Goal: Task Accomplishment & Management: Manage account settings

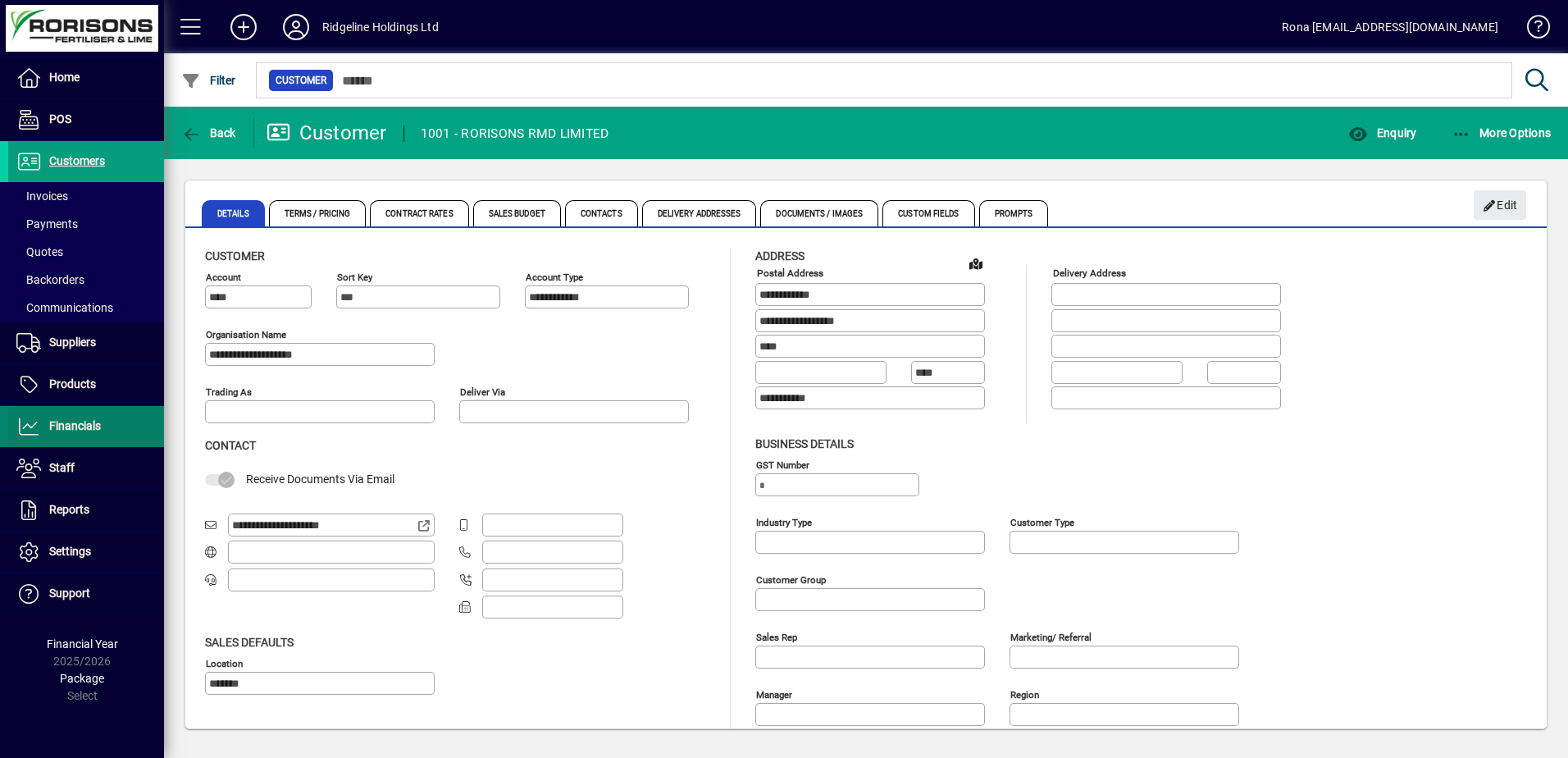
click at [94, 420] on span "Financials" at bounding box center [74, 425] width 51 height 13
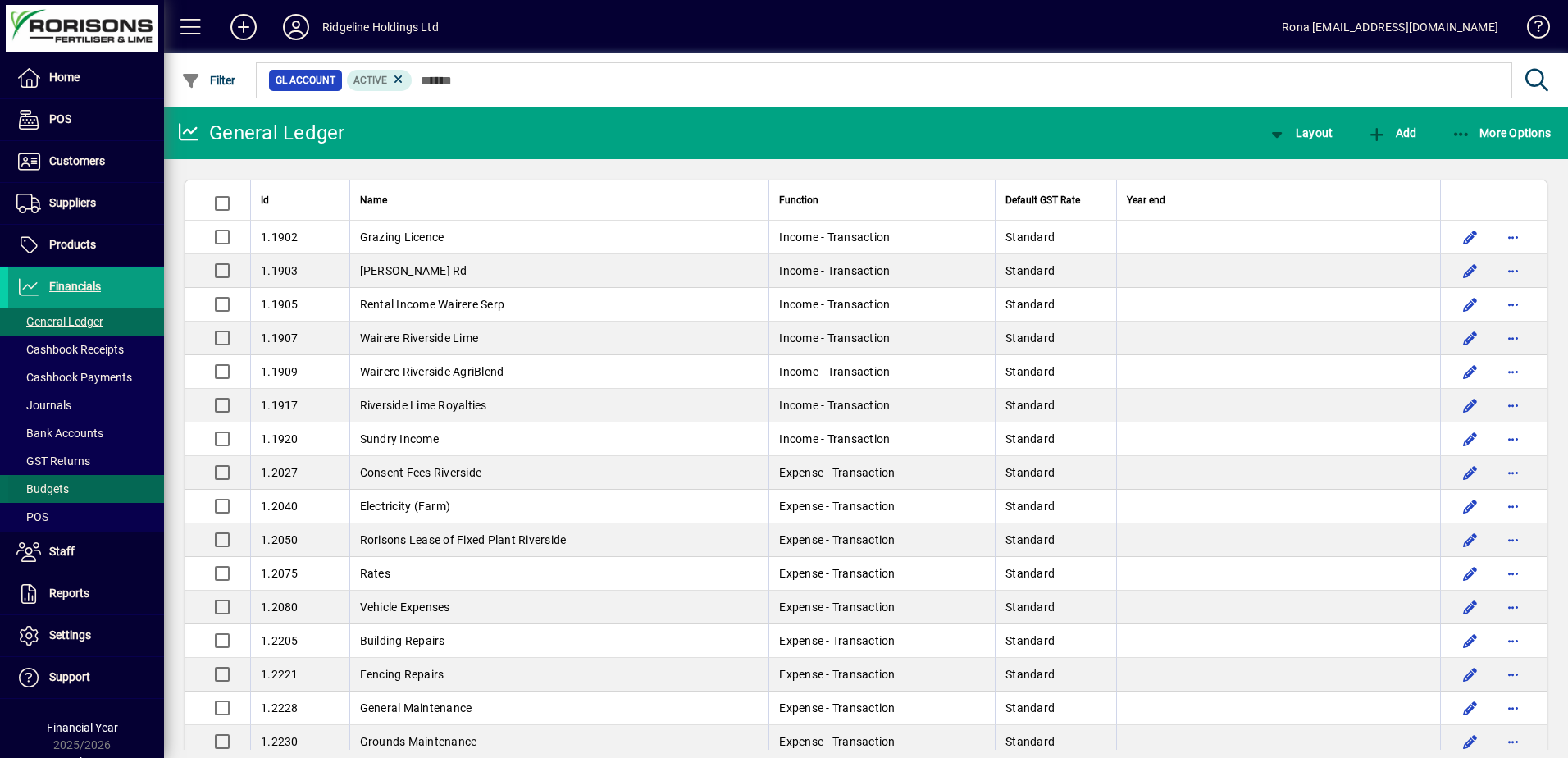
click at [74, 490] on span at bounding box center [85, 489] width 156 height 39
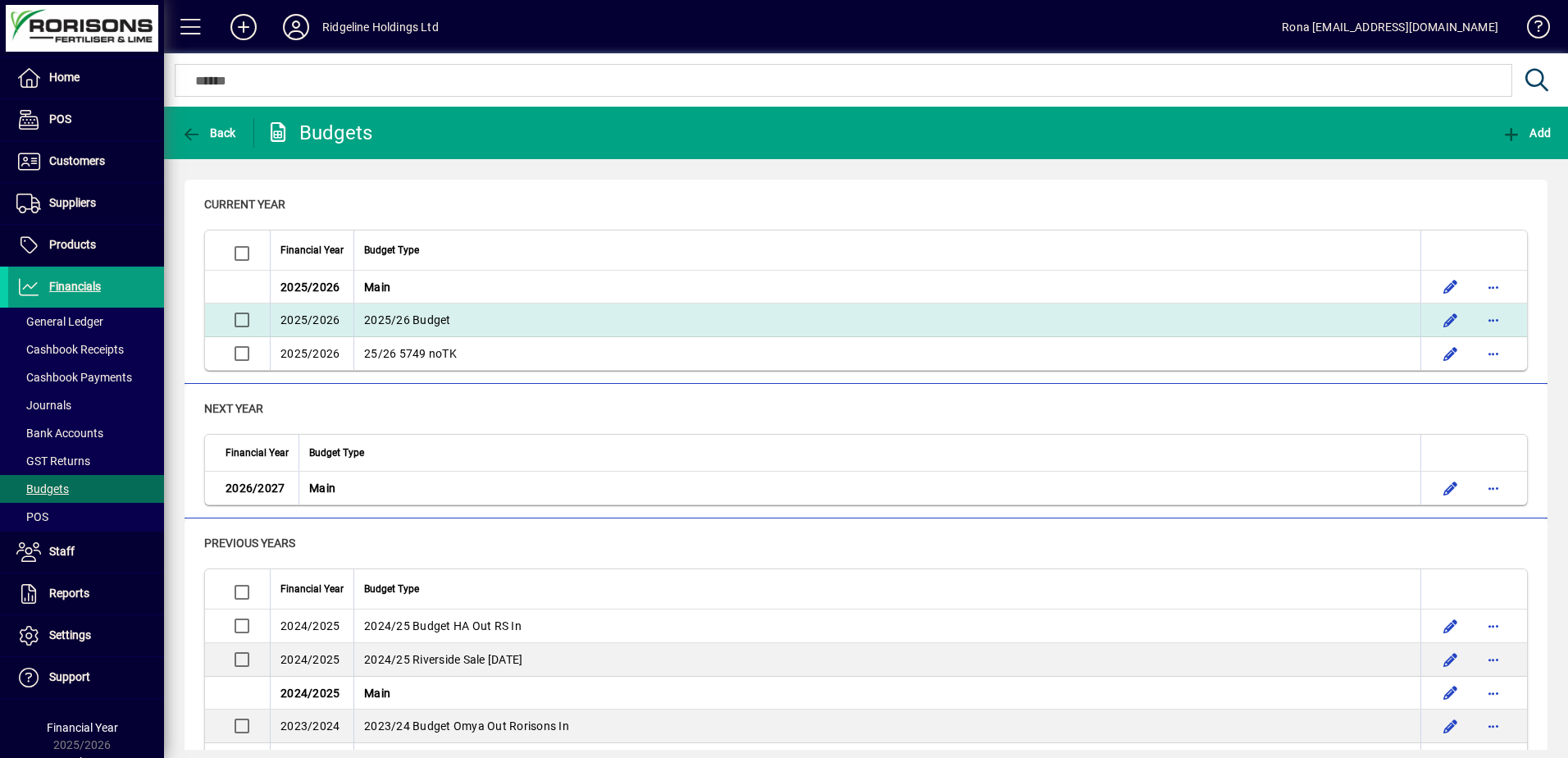
click at [409, 320] on span "2025/26 Budget" at bounding box center [408, 320] width 87 height 13
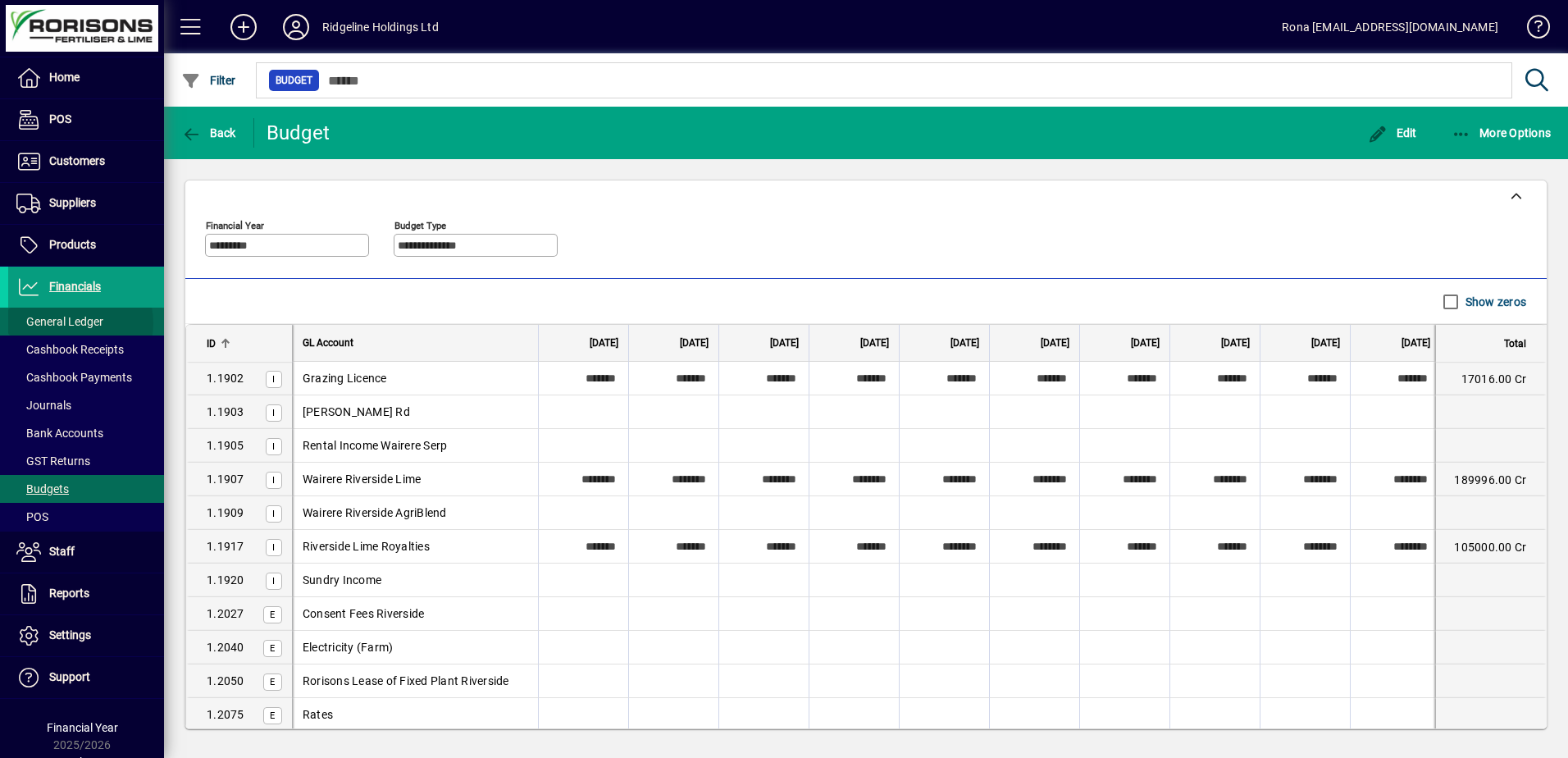
click at [74, 323] on span "General Ledger" at bounding box center [60, 321] width 87 height 13
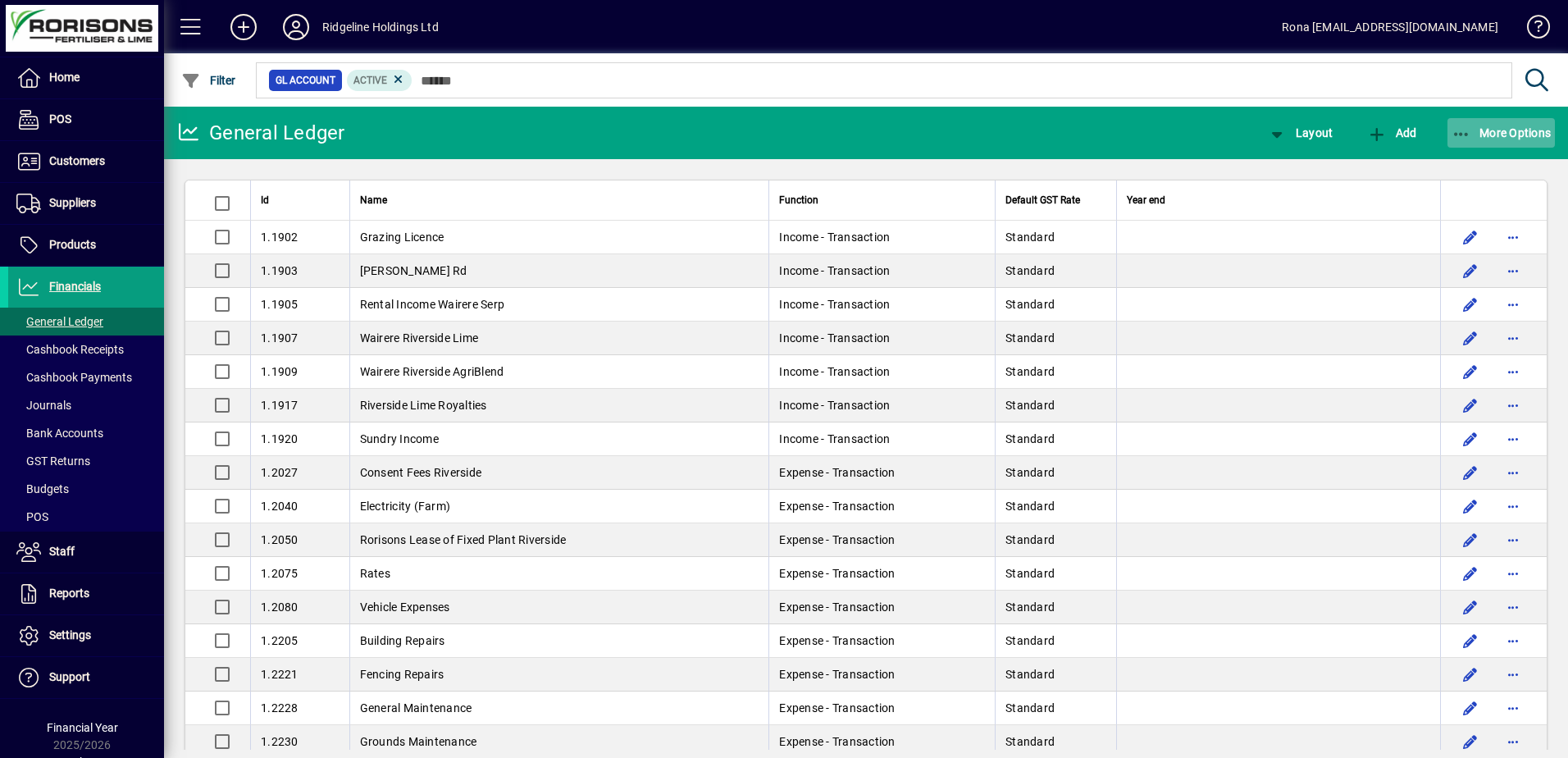
click at [1484, 134] on span "More Options" at bounding box center [1502, 132] width 100 height 13
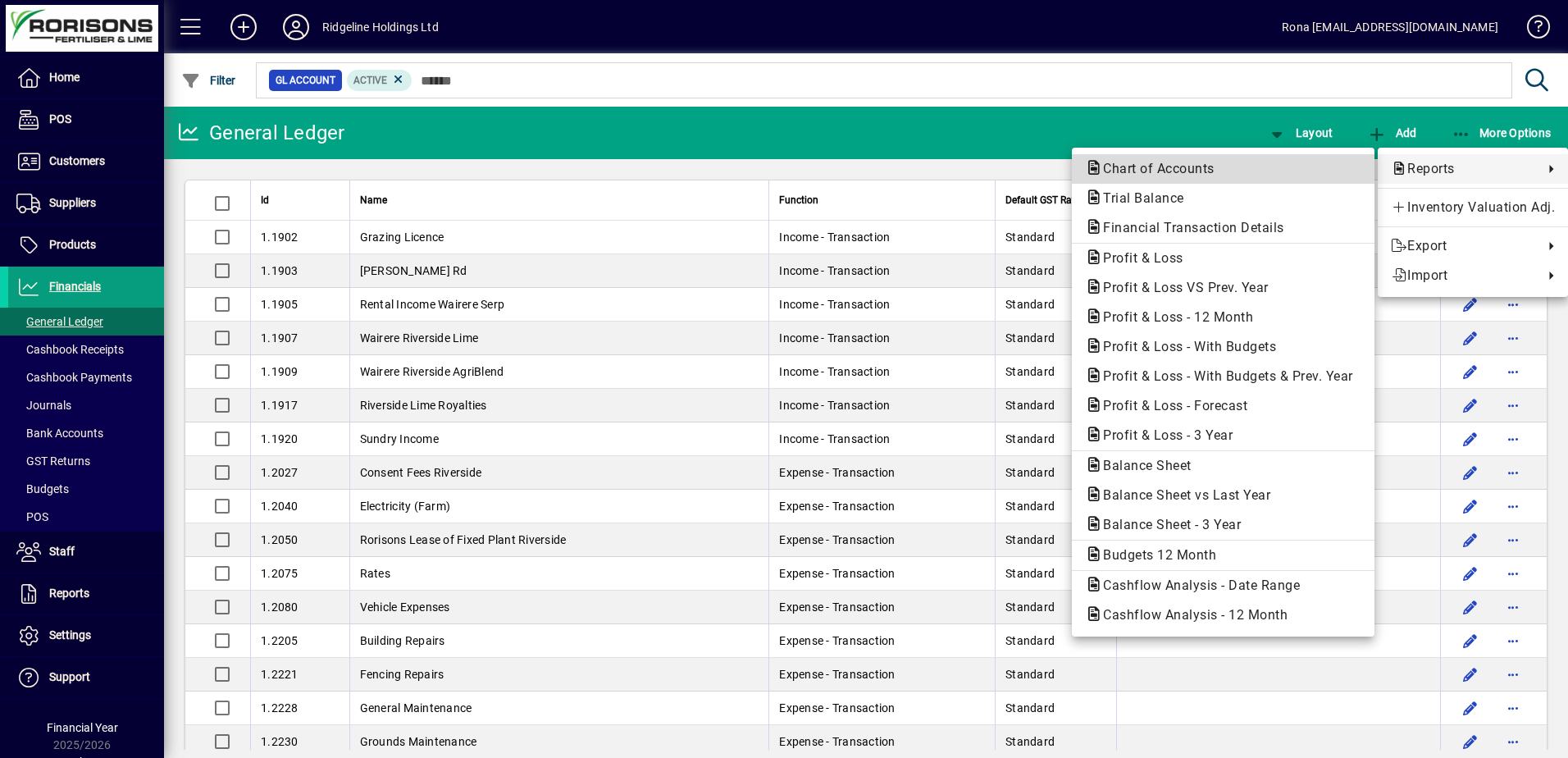
click at [1186, 175] on span "Chart of Accounts" at bounding box center [1154, 169] width 138 height 16
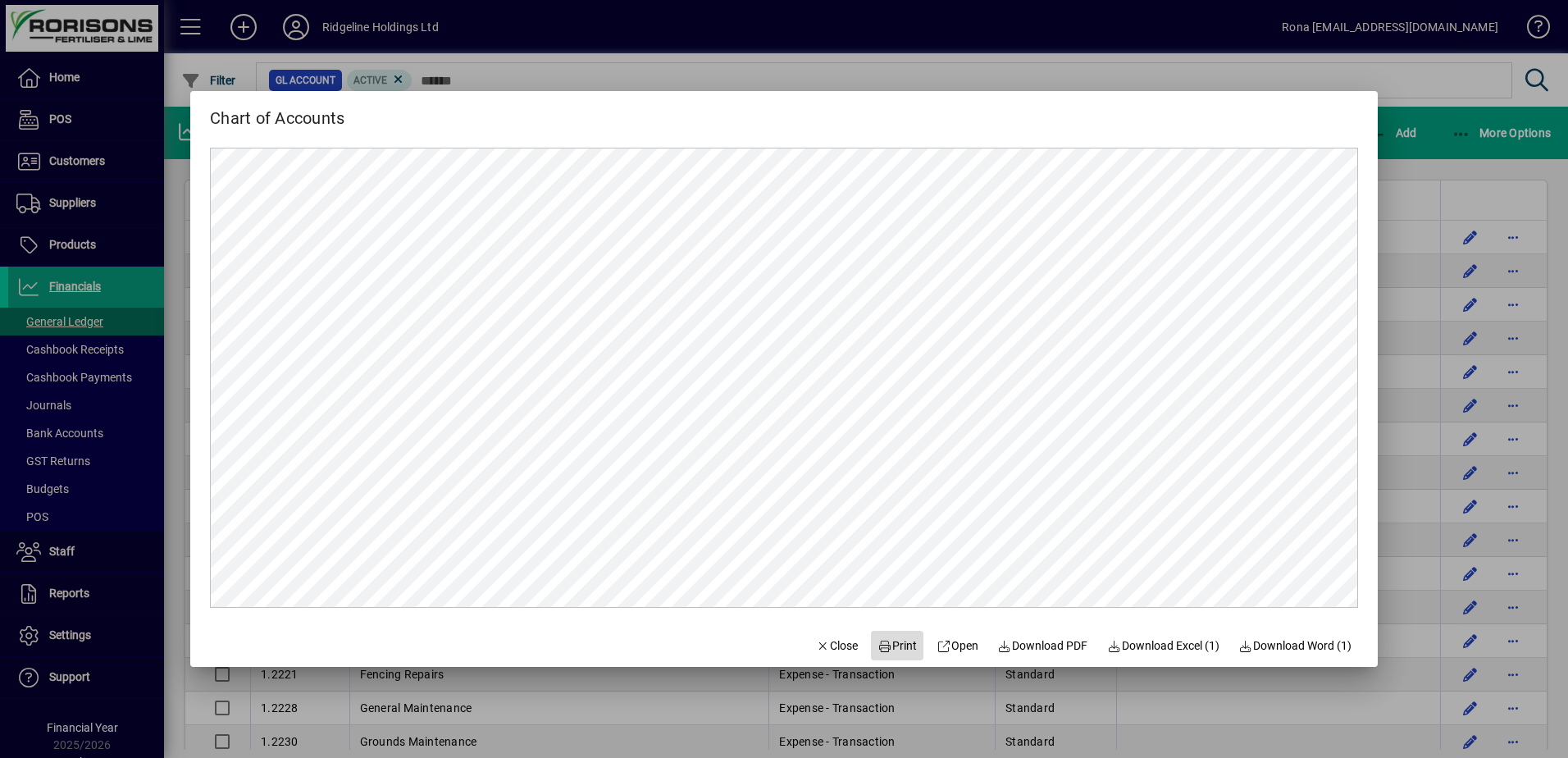
click at [893, 645] on span "Print" at bounding box center [897, 646] width 39 height 17
click at [833, 640] on span "Close" at bounding box center [837, 646] width 43 height 17
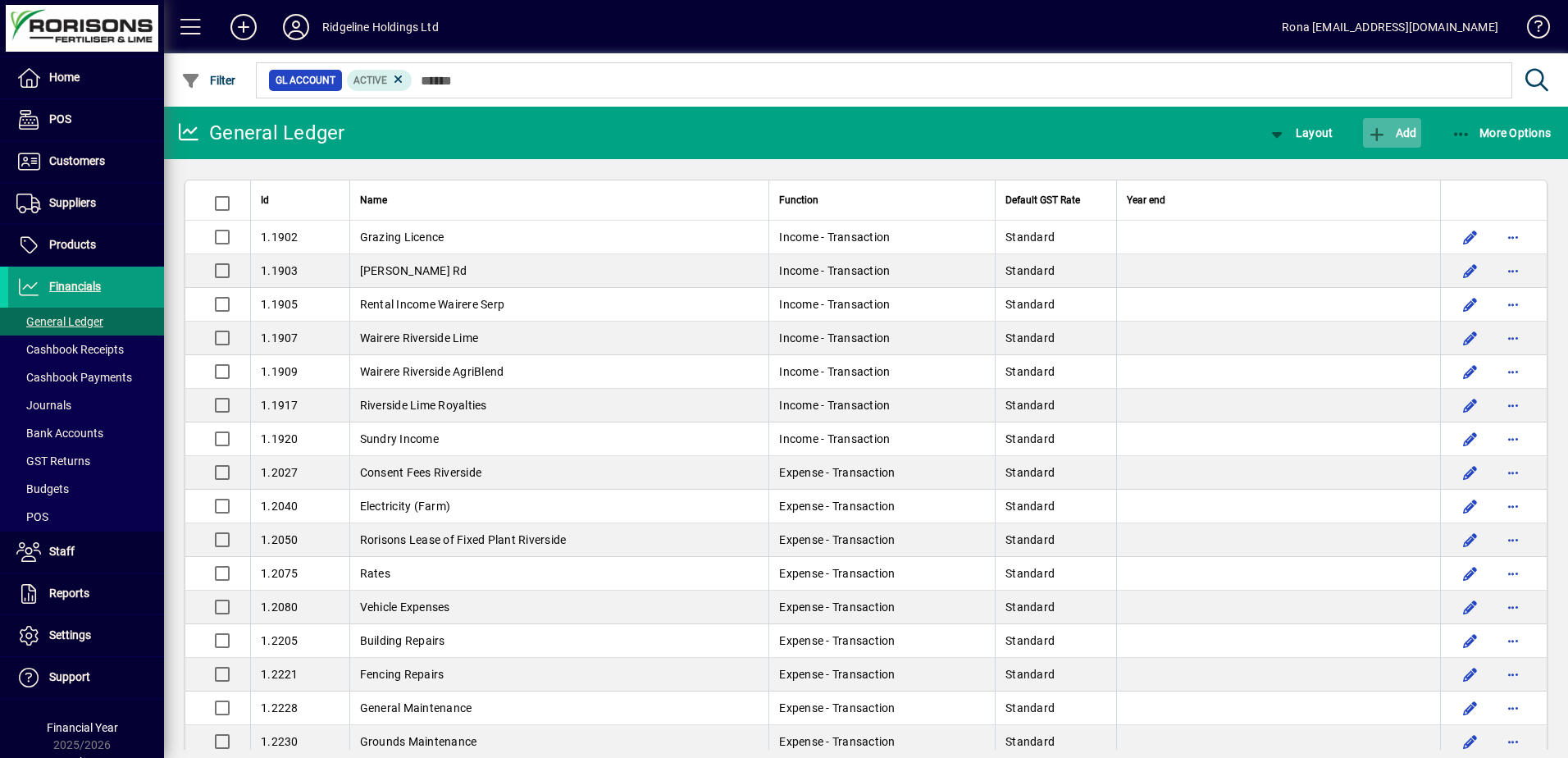
click at [1399, 133] on span "Add" at bounding box center [1392, 132] width 49 height 13
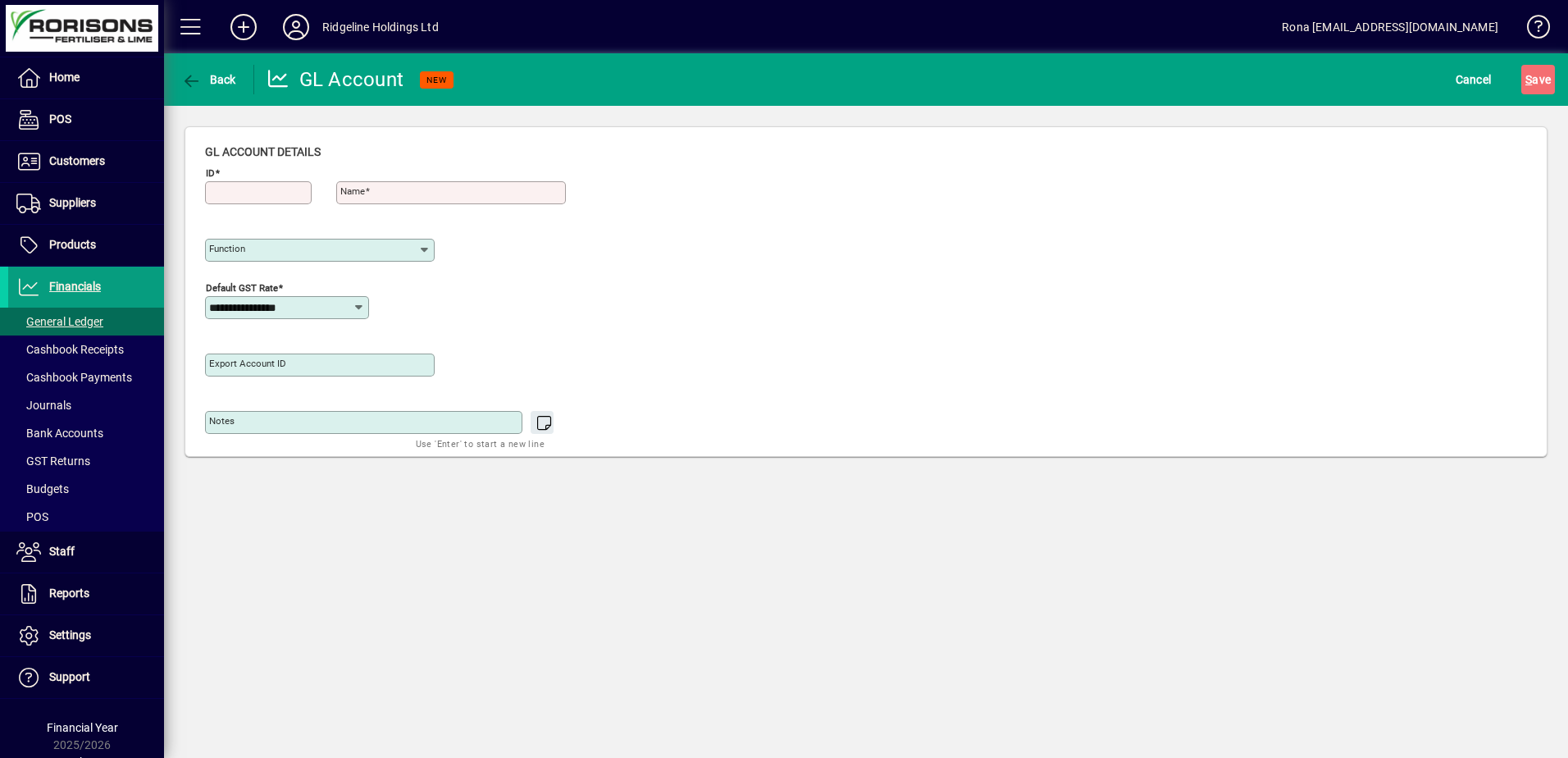
type input "**********"
click at [422, 246] on icon at bounding box center [424, 250] width 13 height 13
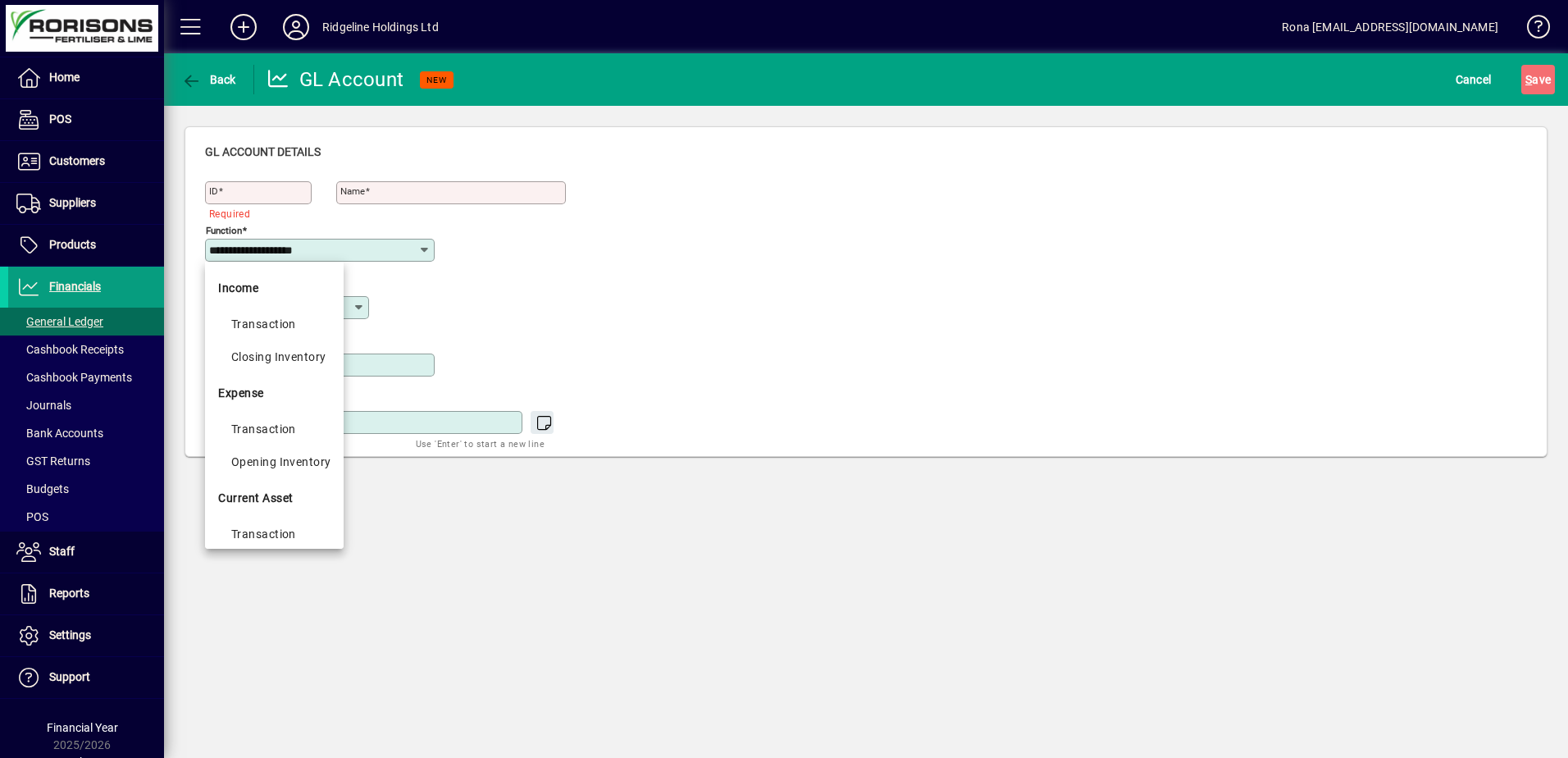
click at [1052, 154] on div "**********" at bounding box center [866, 295] width 1322 height 304
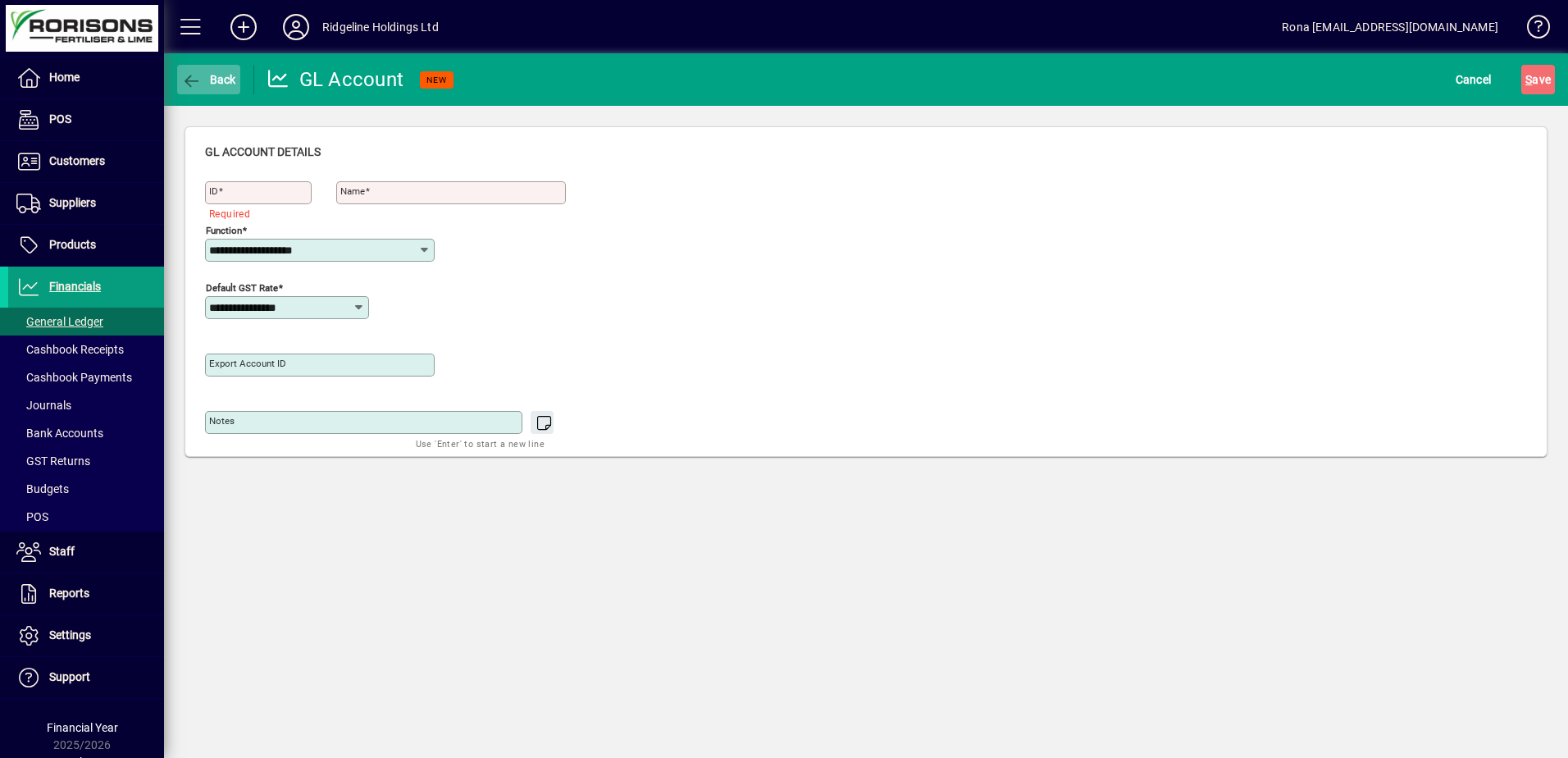
click at [218, 78] on span "Back" at bounding box center [208, 79] width 55 height 13
